Goal: Check status

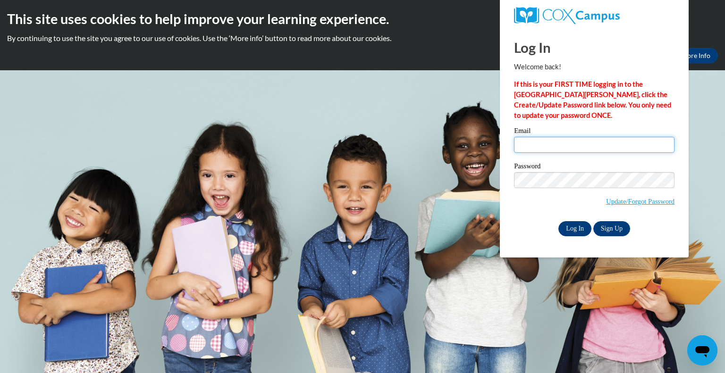
type input "[EMAIL_ADDRESS][DOMAIN_NAME]"
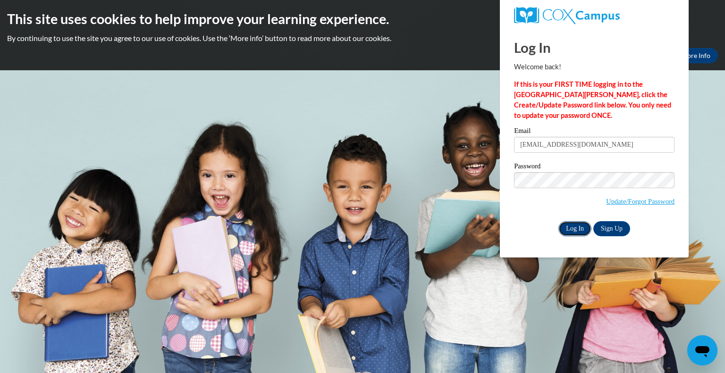
click at [575, 226] on input "Log In" at bounding box center [574, 228] width 33 height 15
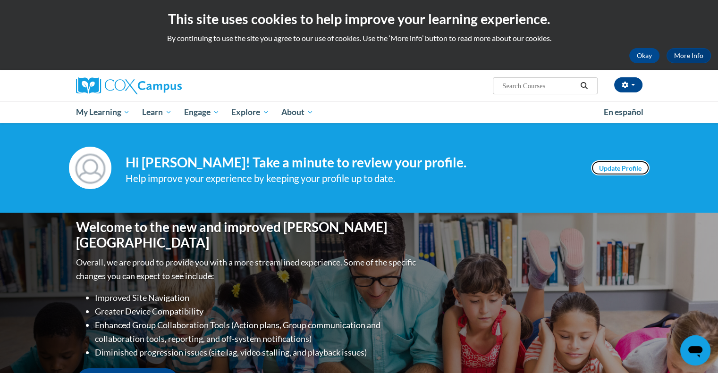
click at [622, 168] on link "Update Profile" at bounding box center [620, 167] width 59 height 15
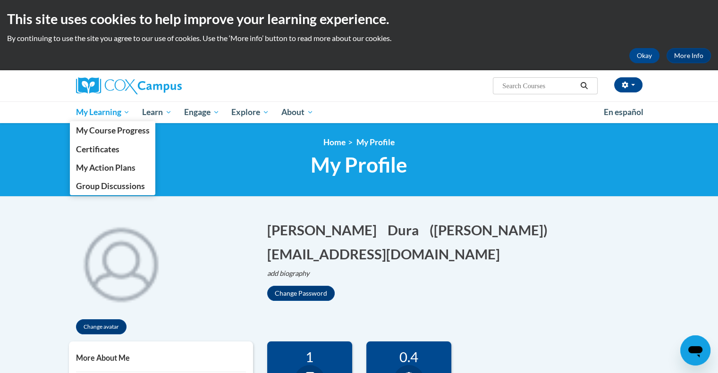
click at [124, 112] on span "My Learning" at bounding box center [102, 112] width 54 height 11
click at [114, 132] on span "My Course Progress" at bounding box center [112, 131] width 74 height 10
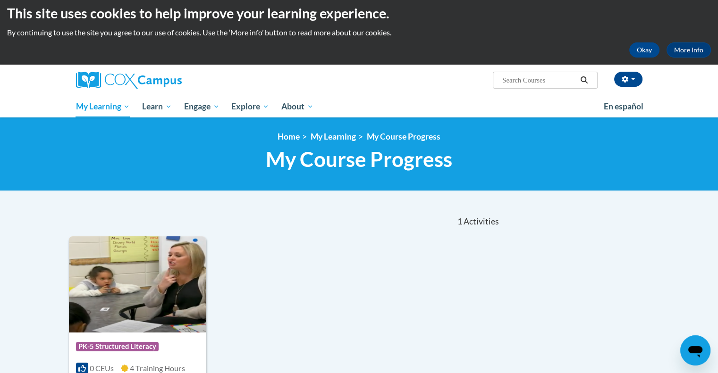
scroll to position [6, 0]
